Goal: Navigation & Orientation: Find specific page/section

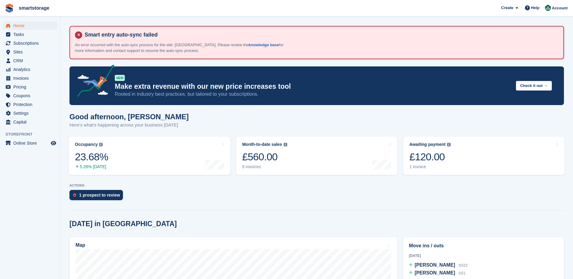
scroll to position [151, 0]
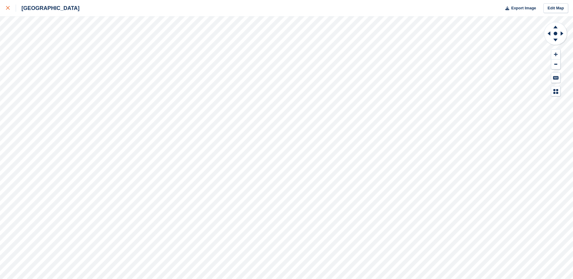
click at [8, 6] on div at bounding box center [11, 8] width 10 height 7
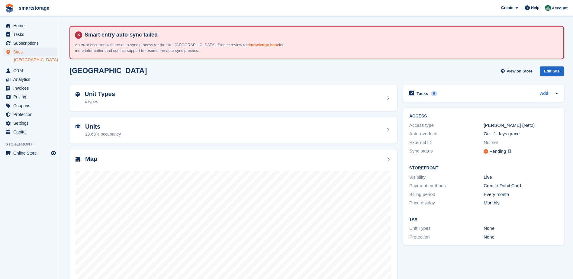
click at [249, 45] on link "knowledge base" at bounding box center [264, 45] width 30 height 5
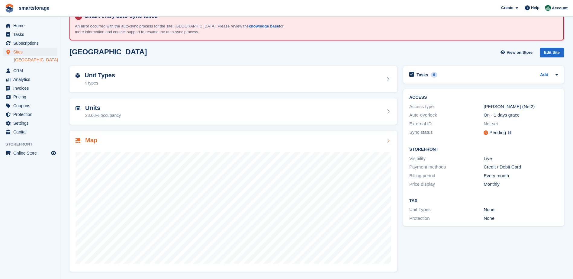
scroll to position [19, 0]
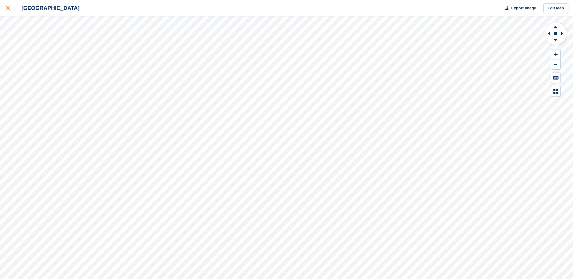
click at [8, 7] on icon at bounding box center [8, 8] width 4 height 4
